Goal: Find specific page/section: Find specific page/section

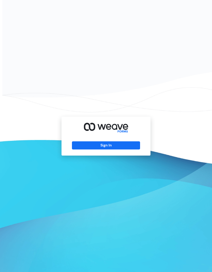
click at [104, 149] on button "Sign In" at bounding box center [106, 145] width 68 height 8
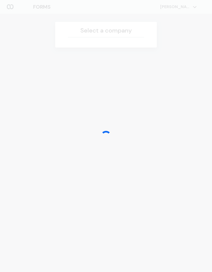
click at [184, 6] on div at bounding box center [106, 136] width 212 height 272
click at [6, 225] on div at bounding box center [106, 136] width 212 height 272
